Goal: Register for event/course

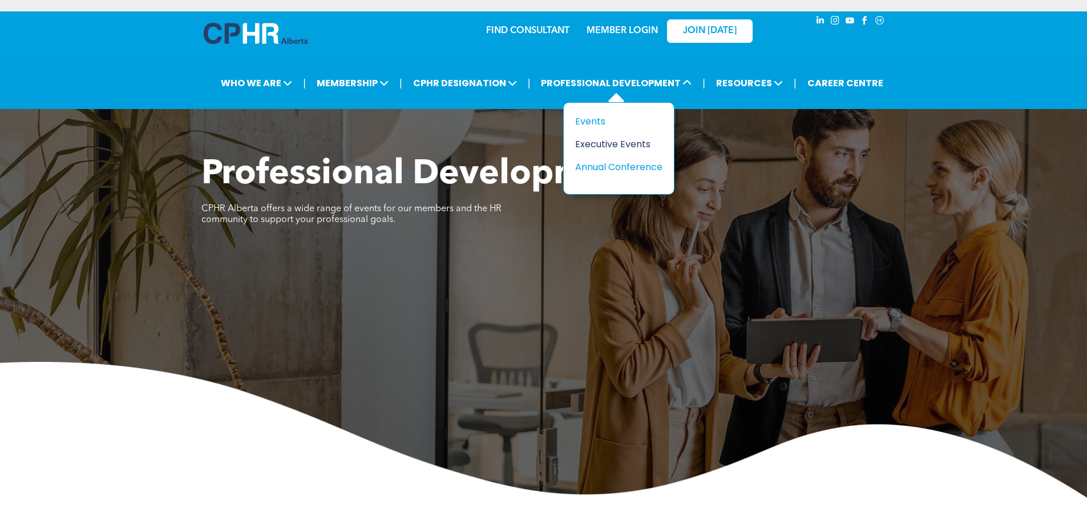
click at [608, 140] on div "Executive Events" at bounding box center [614, 144] width 79 height 14
click at [597, 120] on div "Events" at bounding box center [614, 121] width 79 height 14
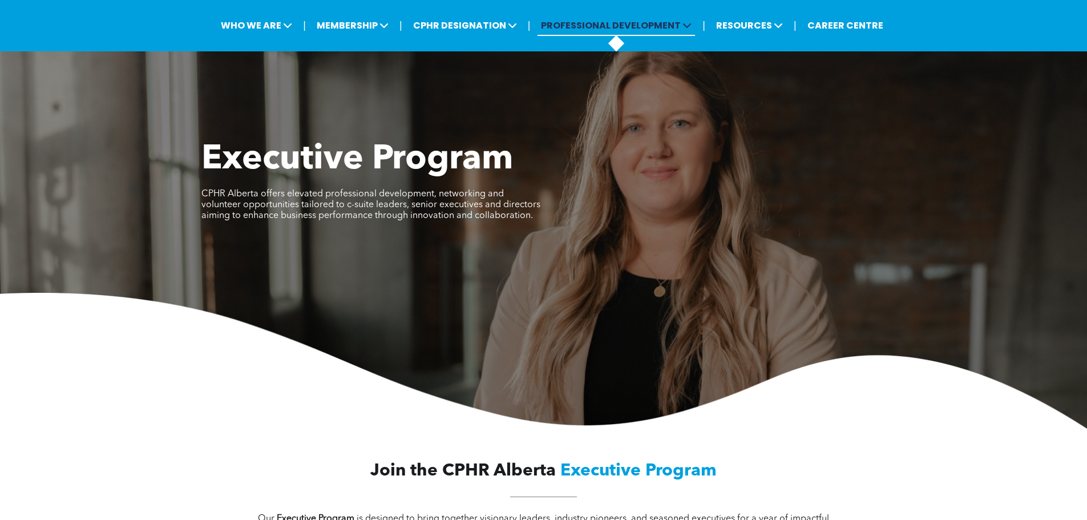
scroll to position [57, 0]
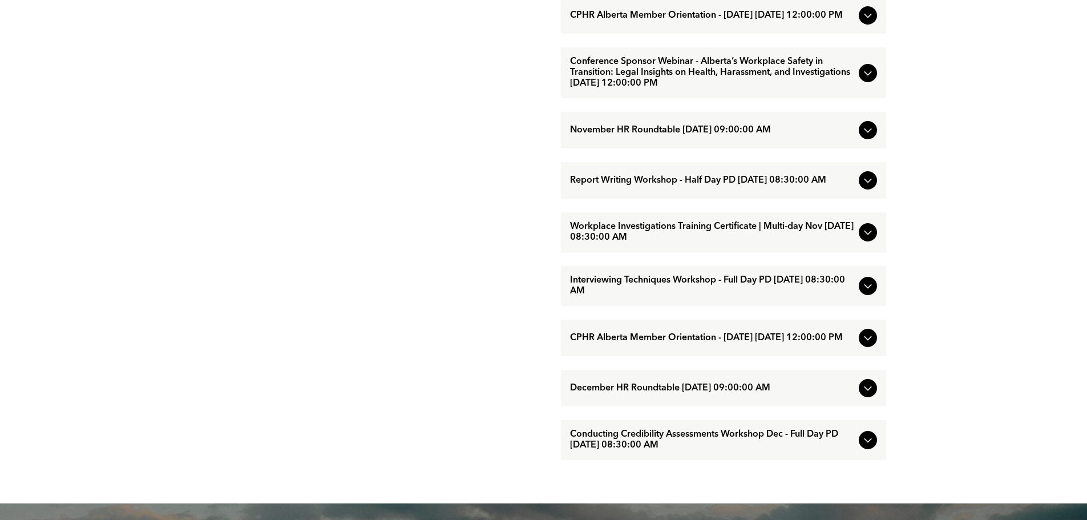
scroll to position [1027, 0]
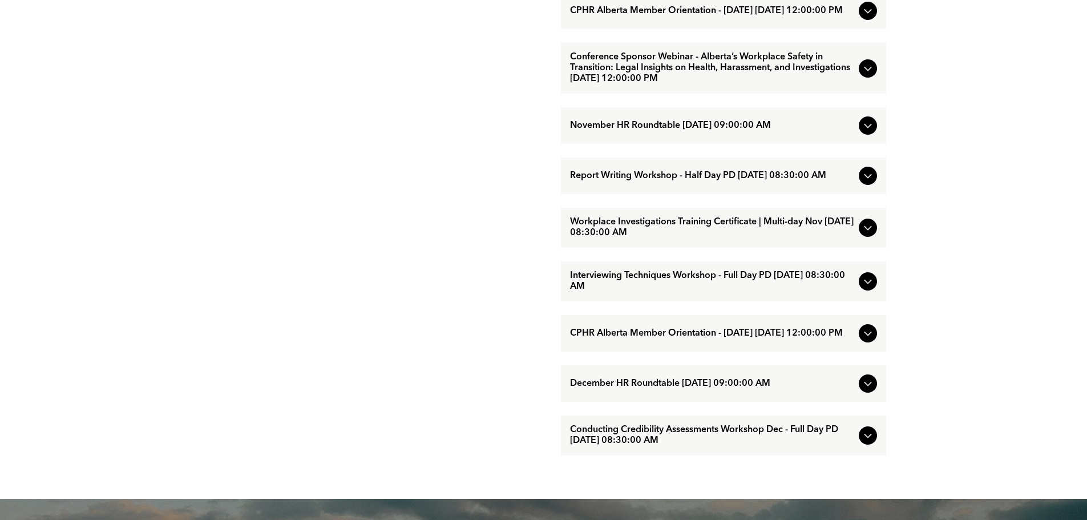
click at [711, 238] on span "Workplace Investigations Training Certificate | Multi-day Nov [DATE] 08:30:00 AM" at bounding box center [712, 228] width 284 height 22
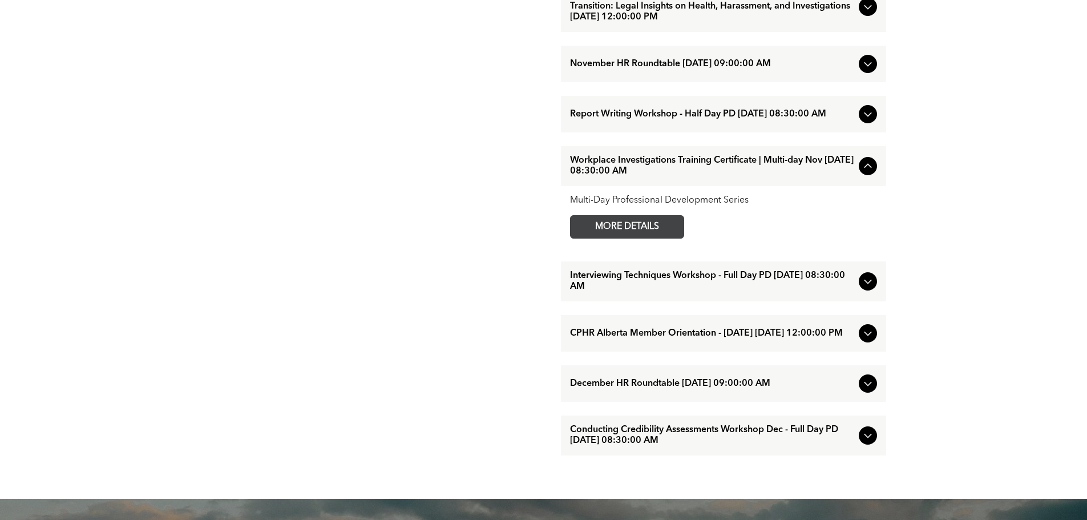
click at [652, 238] on span "MORE DETAILS" at bounding box center [627, 227] width 90 height 22
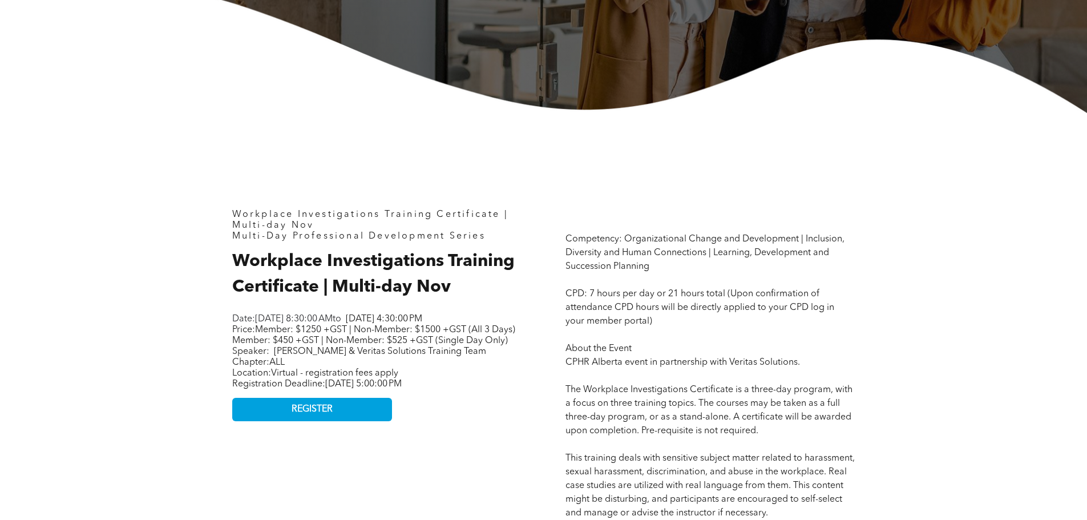
scroll to position [399, 0]
